Goal: Find specific page/section: Find specific page/section

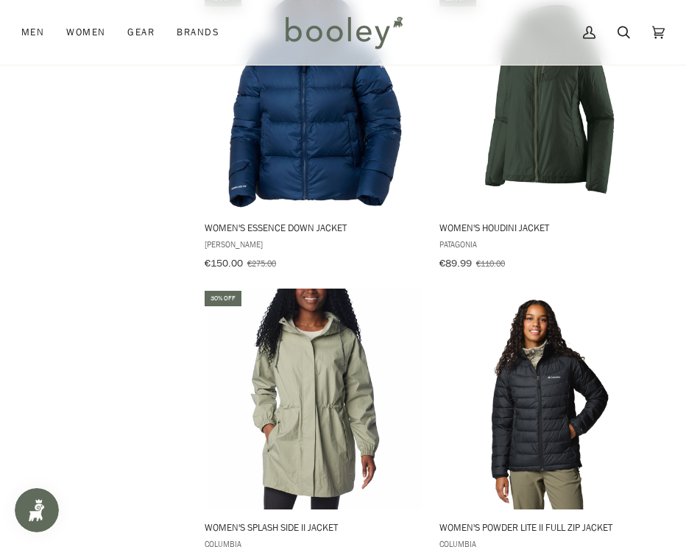
scroll to position [5379, 0]
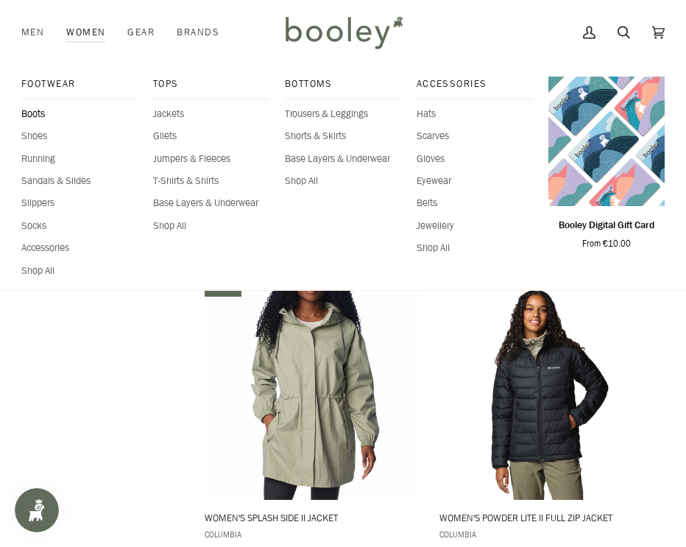
click at [44, 115] on span "Boots" at bounding box center [79, 114] width 117 height 15
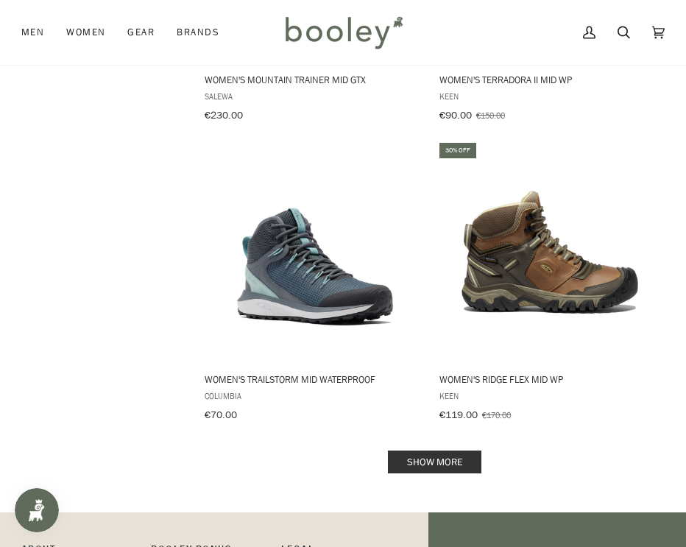
scroll to position [2795, 0]
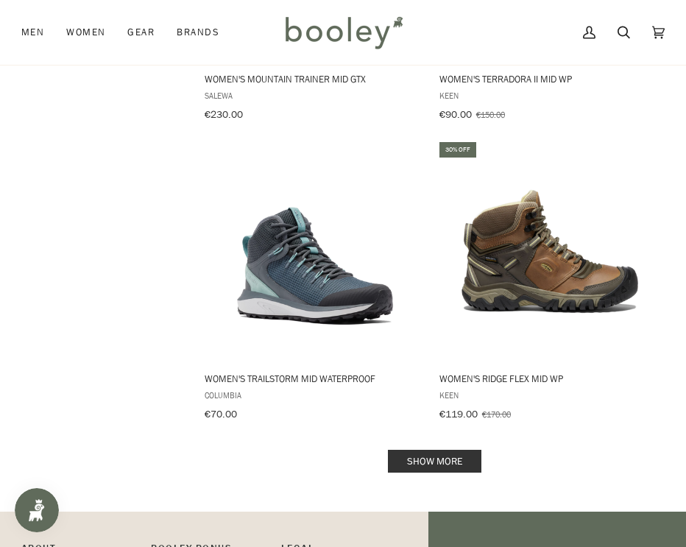
click at [406, 450] on link "Show more" at bounding box center [434, 461] width 93 height 23
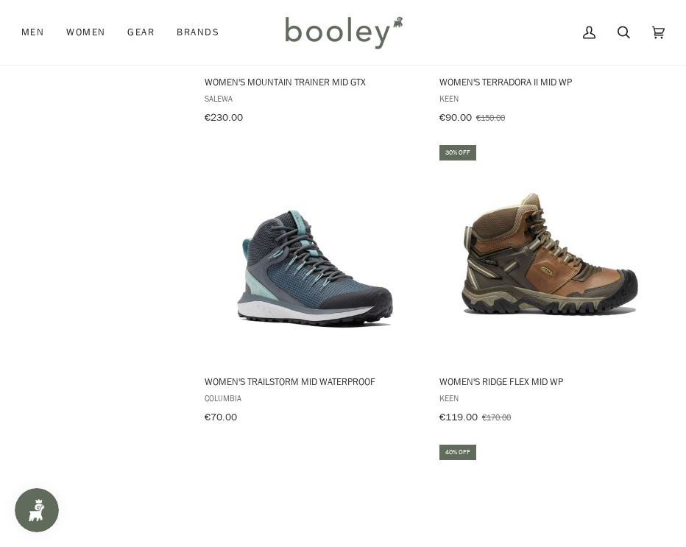
scroll to position [2795, 0]
